Goal: Transaction & Acquisition: Purchase product/service

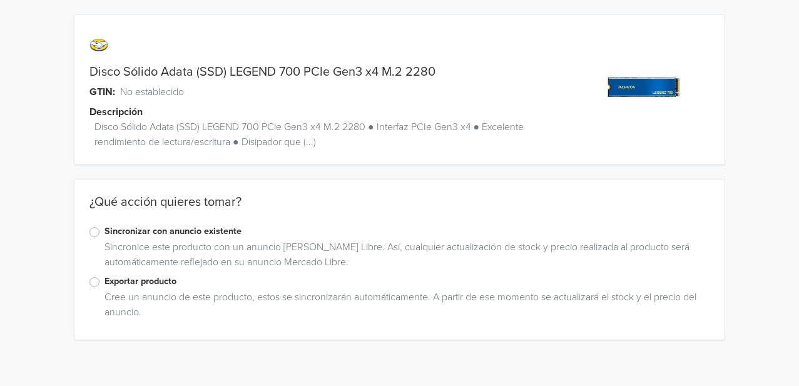
click at [124, 280] on label "Exportar producto" at bounding box center [407, 282] width 605 height 14
click at [0, 0] on input "Exportar producto" at bounding box center [0, 0] width 0 height 0
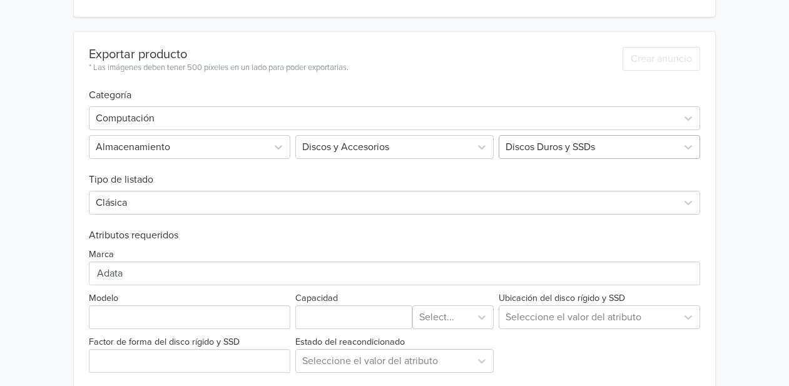
scroll to position [392, 0]
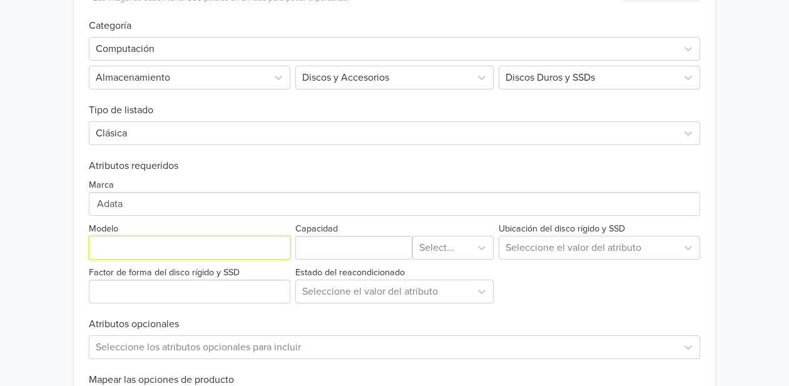
click at [125, 241] on input "Modelo" at bounding box center [190, 248] width 202 height 24
paste input "525280"
type input "525280"
drag, startPoint x: 131, startPoint y: 245, endPoint x: 31, endPoint y: 241, distance: 100.2
click at [31, 241] on div "Disco Sólido Adata (SSD) LEGEND 700 PCle Gen3 x4 M.2 2280 GTIN: No establecido …" at bounding box center [394, 84] width 770 height 953
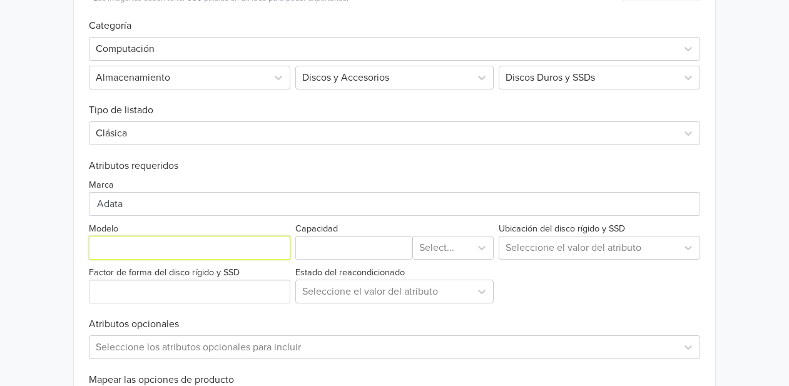
paste input "LEGEND 700"
type input "LEGEND 700"
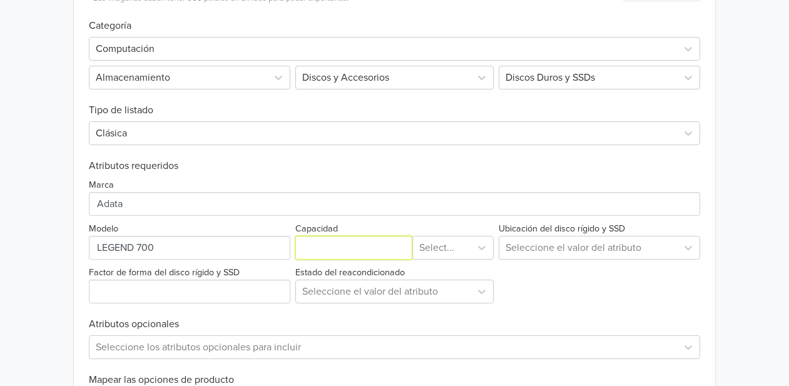
click at [359, 256] on input "Capacidad" at bounding box center [354, 248] width 118 height 24
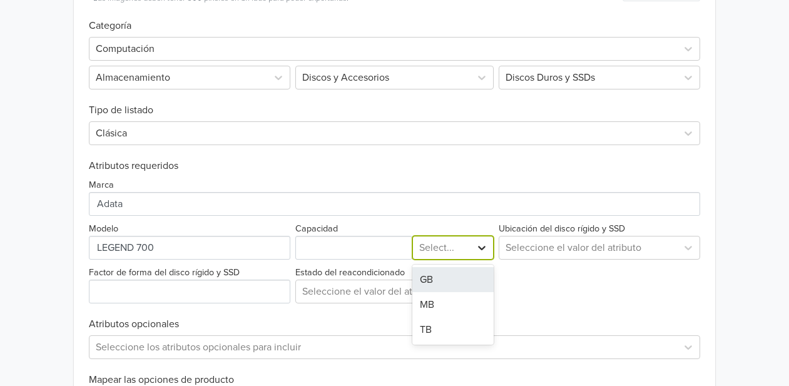
click at [484, 248] on icon at bounding box center [483, 248] width 8 height 4
click at [427, 274] on div "GB" at bounding box center [452, 279] width 81 height 25
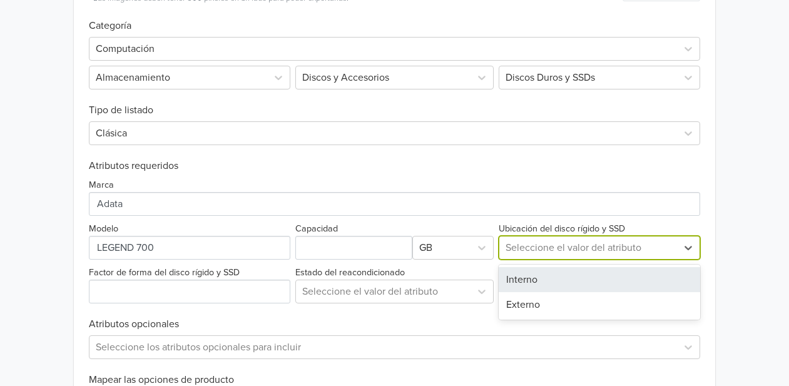
click at [593, 250] on div at bounding box center [588, 248] width 165 height 18
click at [539, 282] on div "Interno" at bounding box center [600, 279] width 202 height 25
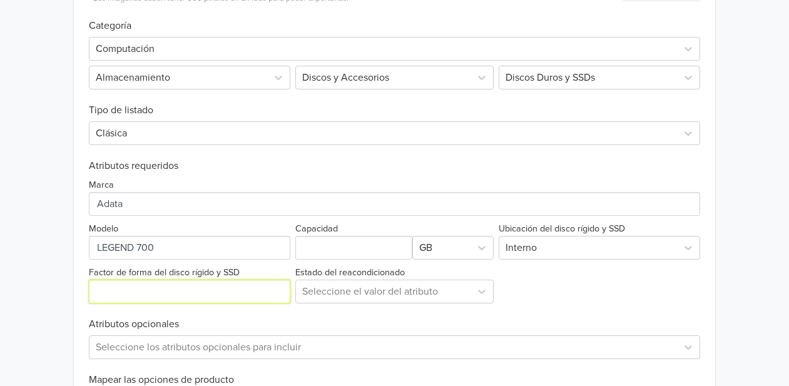
click at [148, 291] on input "Factor de forma del disco rígido y SSD" at bounding box center [190, 292] width 202 height 24
type input "SSD"
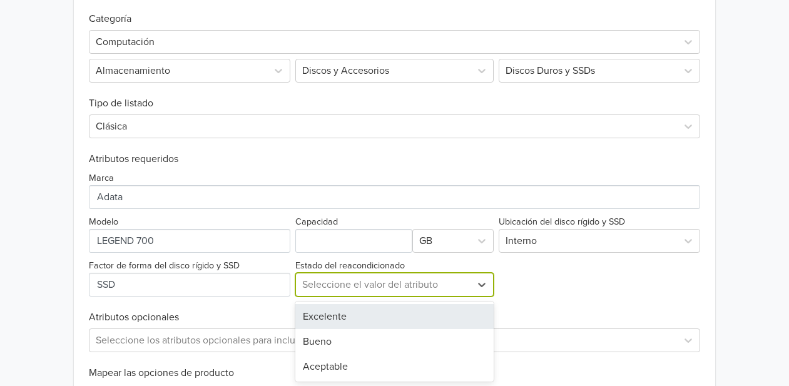
click at [399, 292] on div at bounding box center [383, 285] width 163 height 18
click at [350, 310] on div "Excelente" at bounding box center [394, 315] width 199 height 25
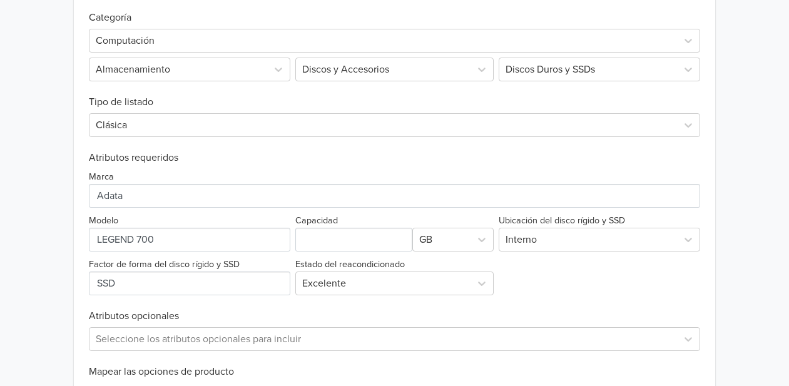
click at [578, 293] on div "Marca Modelo Capacidad GB Ubicación del disco rígido y SSD Interno Factor de fo…" at bounding box center [395, 229] width 612 height 131
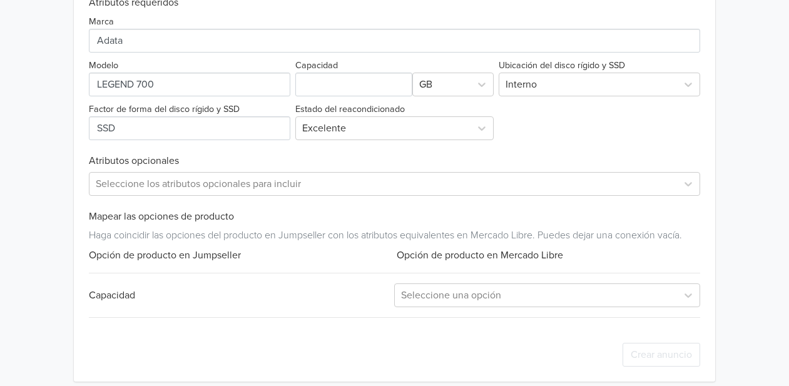
scroll to position [567, 0]
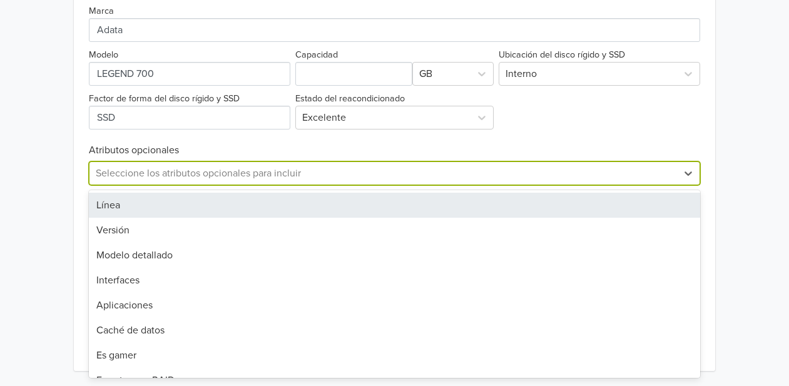
click at [243, 174] on div at bounding box center [384, 174] width 576 height 18
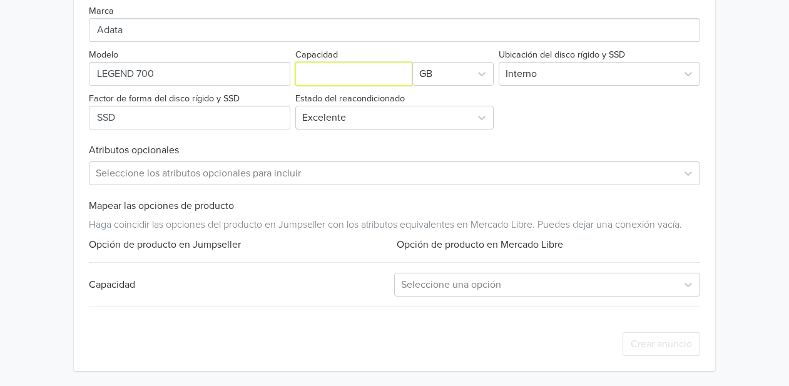
click at [332, 76] on input "Capacidad" at bounding box center [354, 74] width 118 height 24
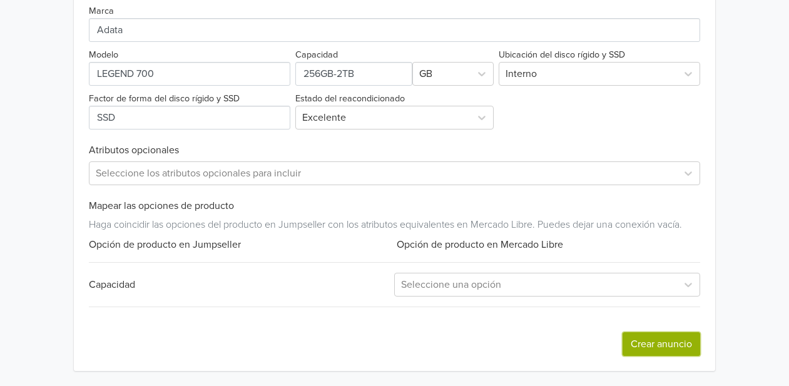
click at [646, 339] on button "Crear anuncio" at bounding box center [662, 344] width 78 height 24
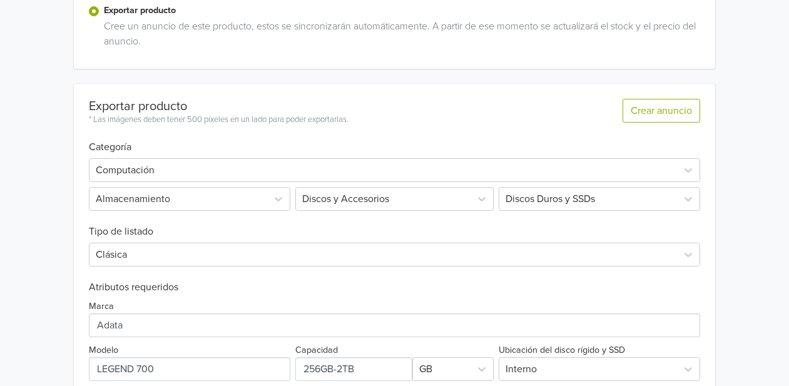
scroll to position [417, 0]
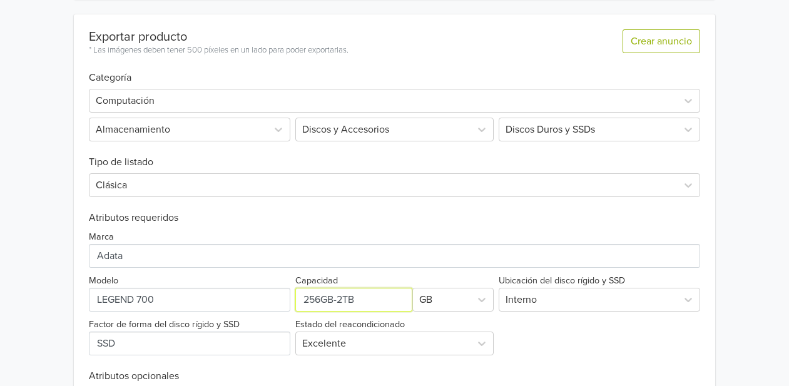
click at [340, 304] on input "Capacidad" at bounding box center [354, 300] width 118 height 24
click at [360, 294] on input "Capacidad" at bounding box center [354, 300] width 118 height 24
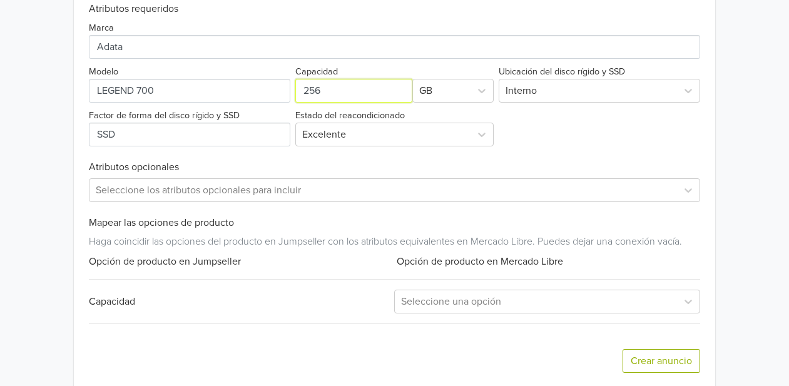
scroll to position [643, 0]
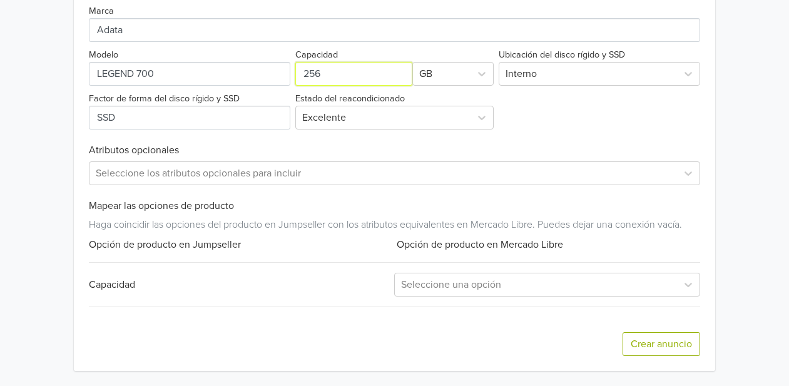
type input "256"
click at [668, 357] on div "Crear anuncio" at bounding box center [395, 344] width 612 height 54
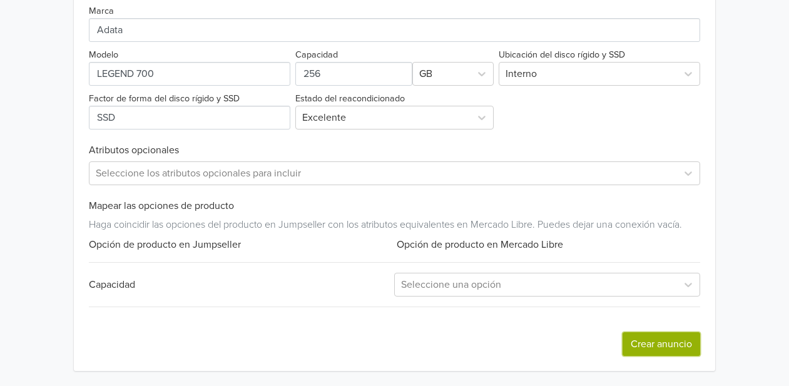
click at [668, 349] on button "Crear anuncio" at bounding box center [662, 344] width 78 height 24
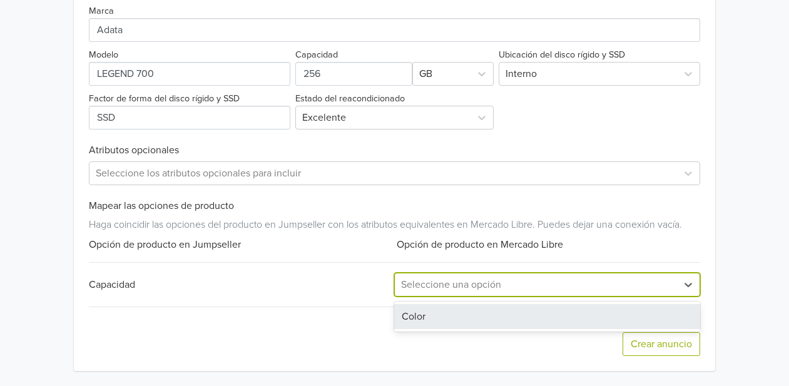
click at [557, 276] on div at bounding box center [536, 285] width 270 height 18
click at [329, 298] on div "Exportar producto * Las imágenes deben tener 500 píxeles en un lado para poder …" at bounding box center [395, 79] width 612 height 583
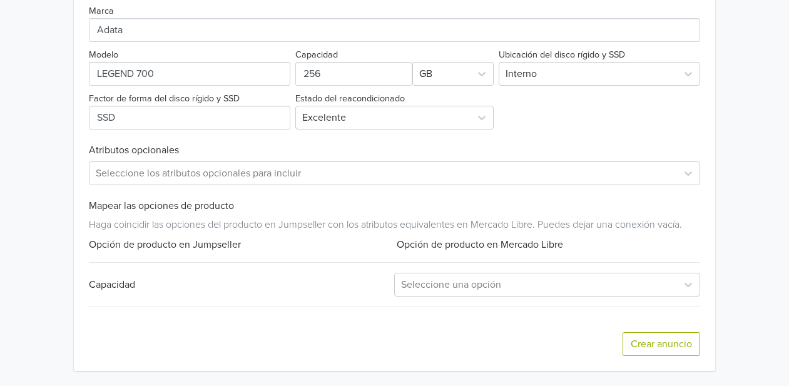
click at [299, 292] on div "Capacidad" at bounding box center [242, 284] width 306 height 15
click at [128, 274] on div "Capacidad Seleccione una opción" at bounding box center [395, 285] width 612 height 24
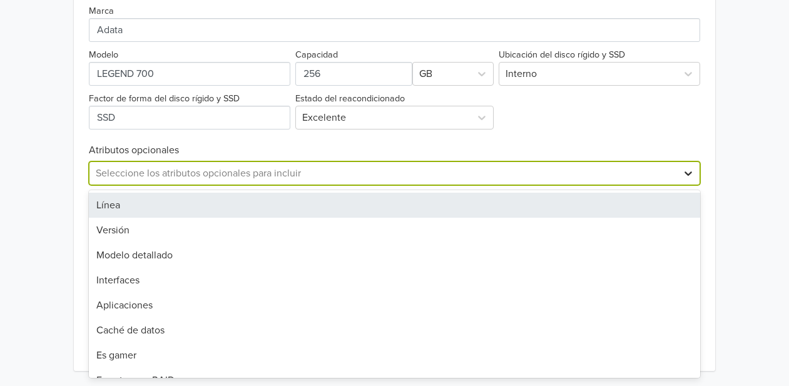
click at [685, 177] on icon at bounding box center [688, 173] width 13 height 13
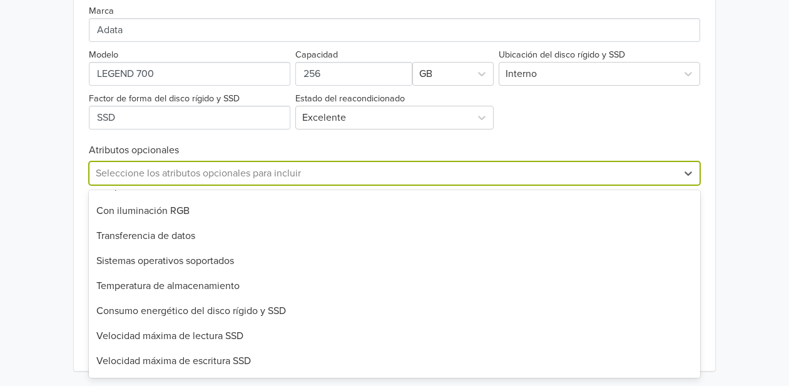
scroll to position [834, 0]
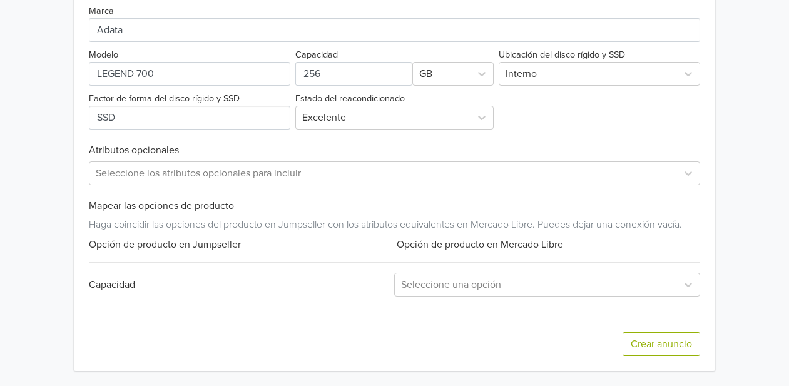
click at [126, 282] on div "Capacidad" at bounding box center [242, 284] width 306 height 15
click at [661, 279] on div at bounding box center [536, 285] width 270 height 18
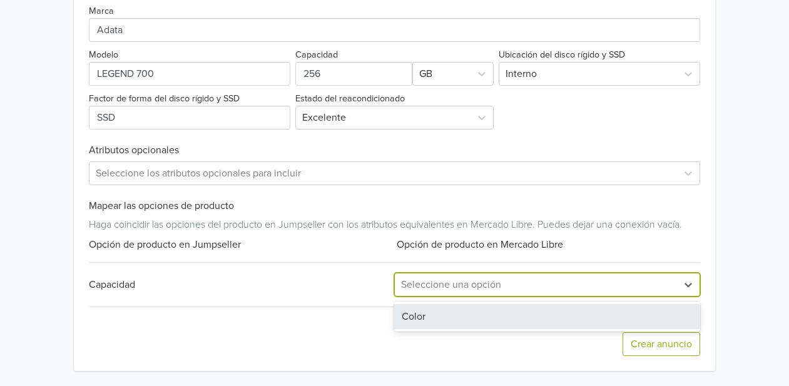
click at [461, 310] on div "Color" at bounding box center [547, 316] width 306 height 25
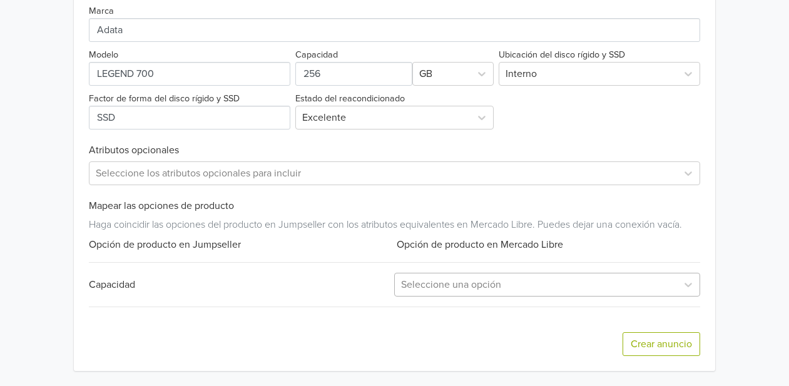
click at [539, 243] on div "Opción de producto en Mercado Libre" at bounding box center [547, 244] width 306 height 15
click at [646, 342] on button "Crear anuncio" at bounding box center [662, 344] width 78 height 24
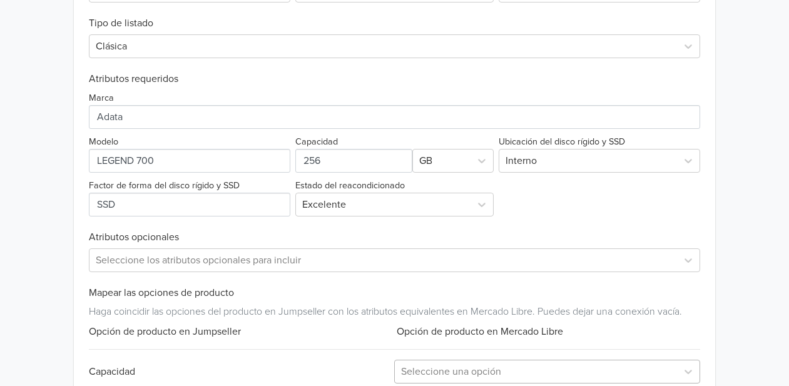
scroll to position [626, 0]
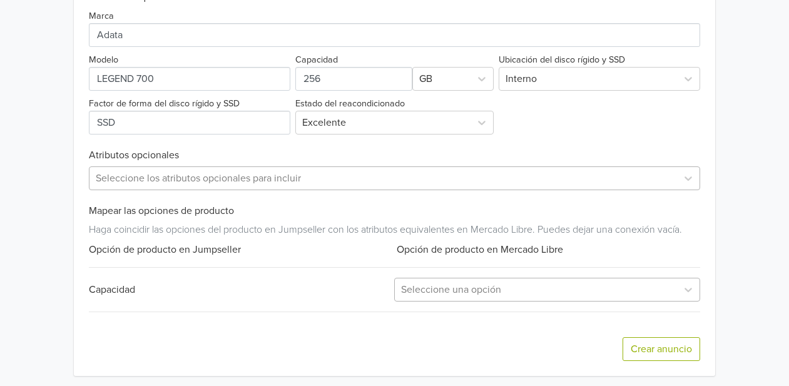
click at [463, 191] on div "Exportar producto * Las imágenes deben tener 500 píxeles en un lado para poder …" at bounding box center [395, 84] width 612 height 583
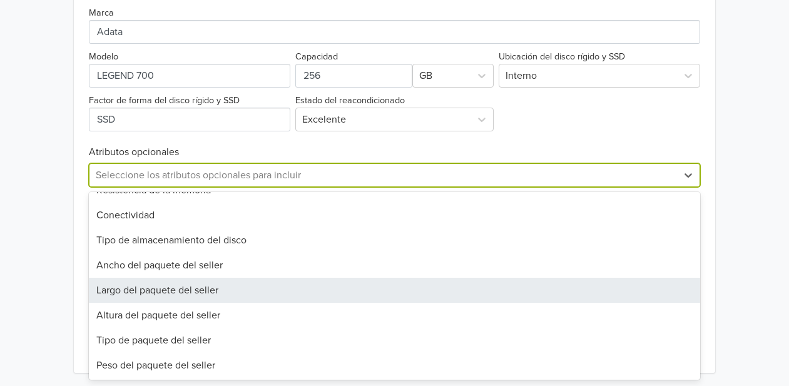
scroll to position [892, 0]
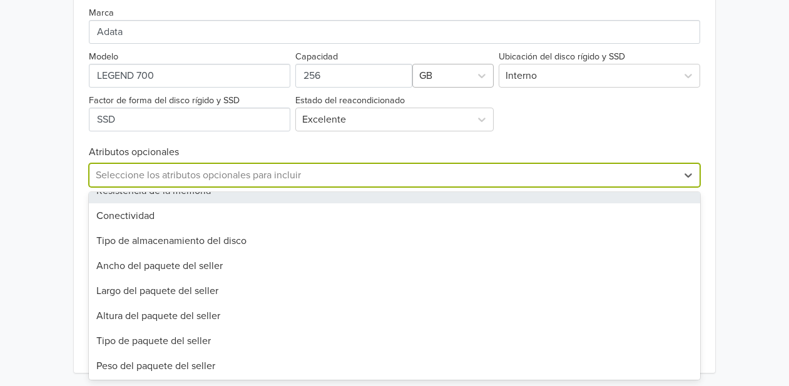
click at [447, 78] on div at bounding box center [441, 76] width 45 height 18
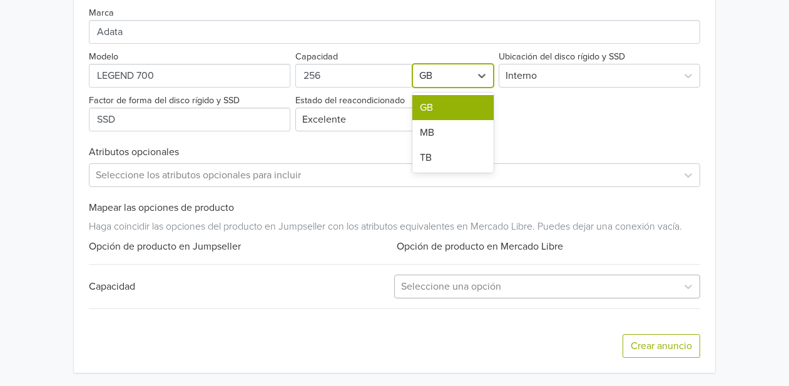
click at [447, 78] on div at bounding box center [441, 76] width 45 height 18
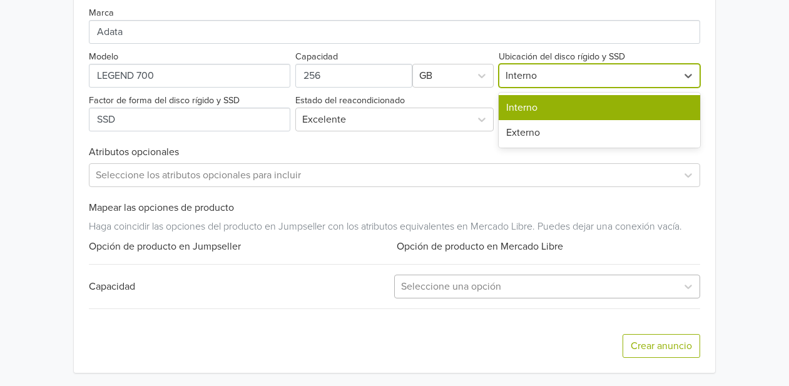
click at [590, 75] on div at bounding box center [588, 76] width 165 height 18
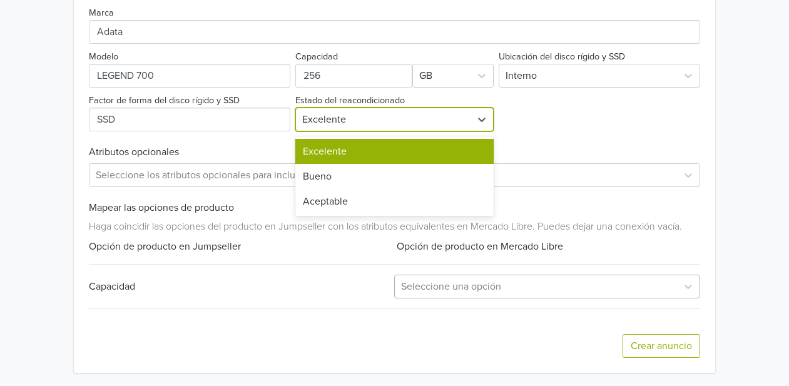
click at [390, 116] on div at bounding box center [383, 120] width 163 height 18
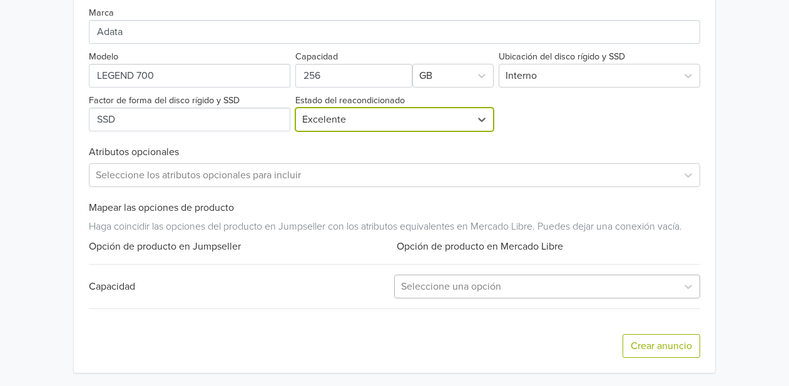
click at [120, 282] on div "Capacidad" at bounding box center [242, 286] width 306 height 15
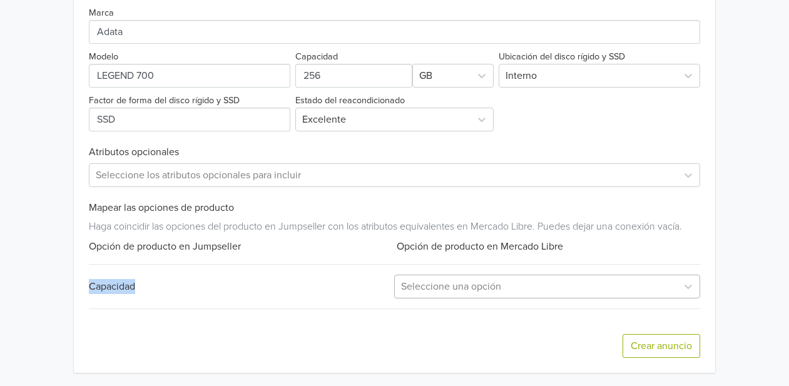
click at [120, 282] on div "Capacidad" at bounding box center [242, 286] width 306 height 15
click at [246, 297] on div "Capacidad Seleccione una opción" at bounding box center [395, 287] width 612 height 24
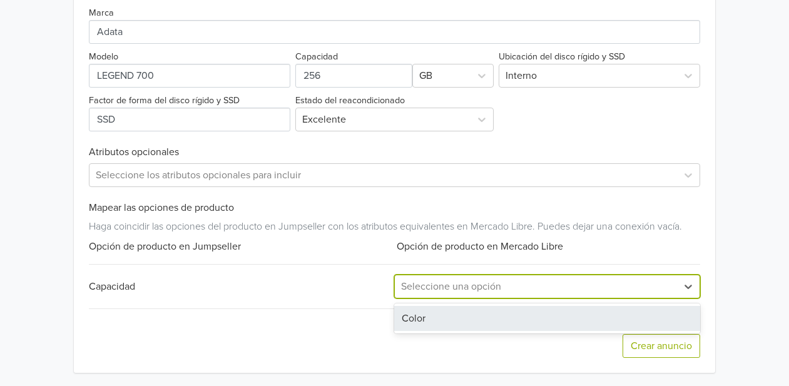
click at [483, 291] on div at bounding box center [536, 287] width 270 height 18
click at [428, 322] on div "Color" at bounding box center [547, 318] width 306 height 25
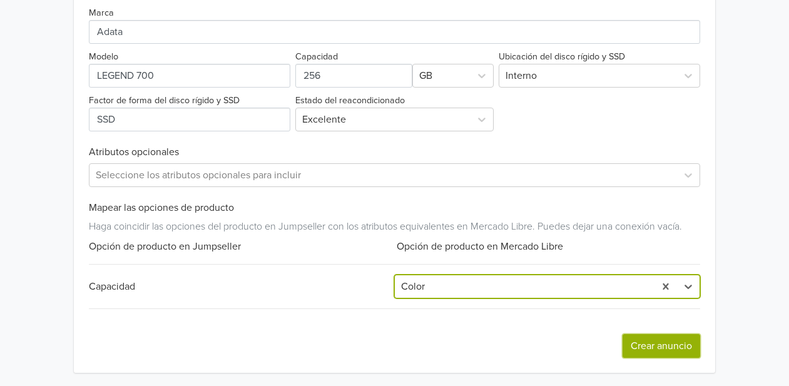
click at [652, 344] on button "Crear anuncio" at bounding box center [662, 346] width 78 height 24
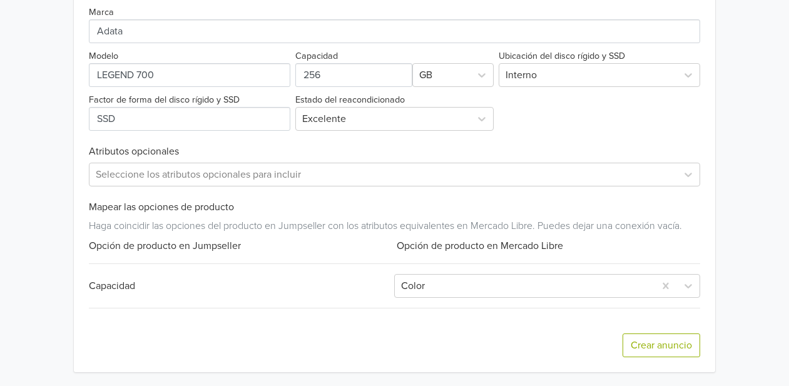
scroll to position [0, 0]
